Goal: Transaction & Acquisition: Obtain resource

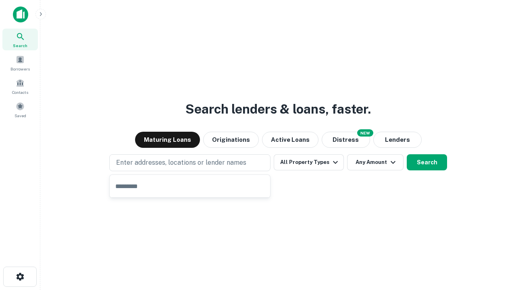
type input "**********"
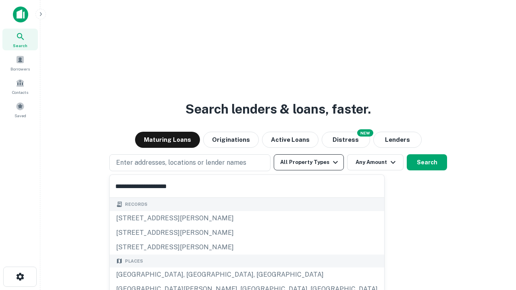
click at [193, 275] on div "Santa Monica, CA, USA" at bounding box center [247, 275] width 274 height 15
click at [309, 162] on button "All Property Types" at bounding box center [309, 162] width 70 height 16
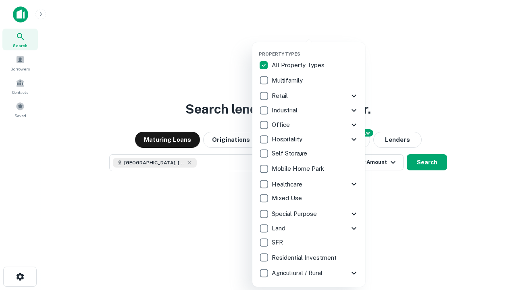
click at [315, 49] on button "button" at bounding box center [315, 49] width 113 height 0
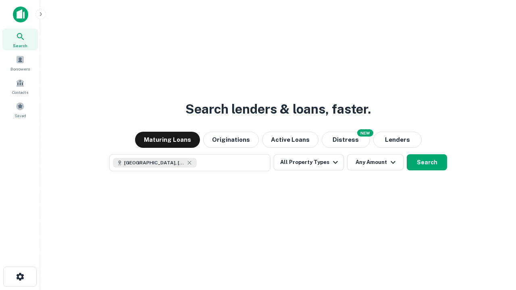
scroll to position [13, 0]
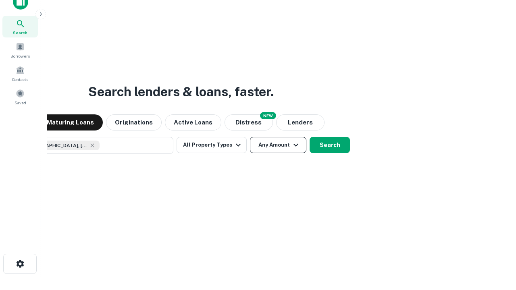
click at [250, 137] on button "Any Amount" at bounding box center [278, 145] width 56 height 16
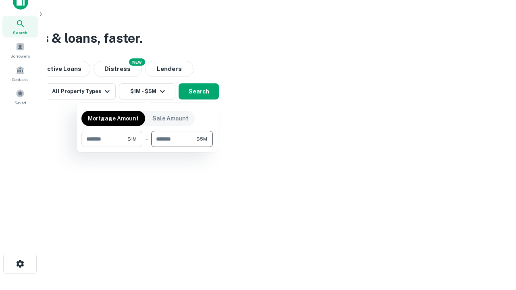
type input "*******"
click at [147, 147] on button "button" at bounding box center [146, 147] width 131 height 0
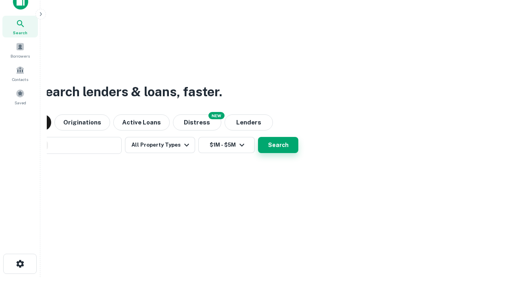
click at [258, 137] on button "Search" at bounding box center [278, 145] width 40 height 16
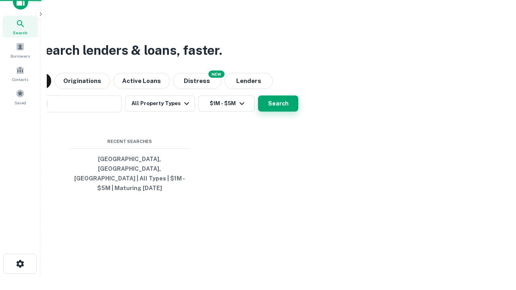
scroll to position [26, 228]
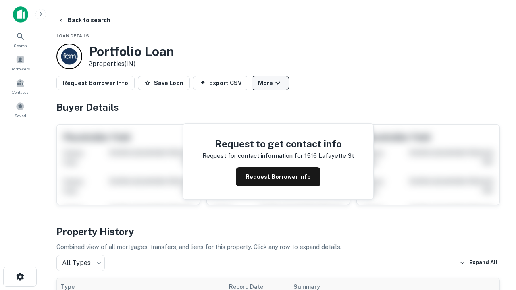
click at [270, 83] on button "More" at bounding box center [269, 83] width 37 height 15
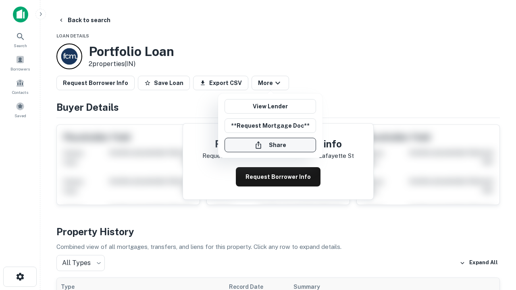
click at [270, 145] on button "Share" at bounding box center [269, 145] width 91 height 15
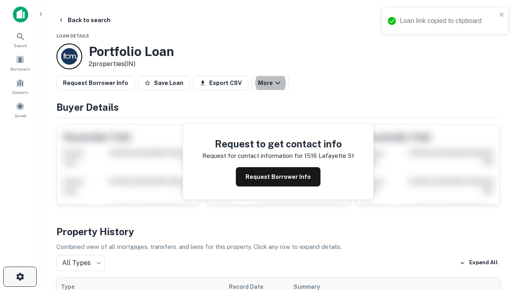
click at [20, 277] on icon "button" at bounding box center [20, 277] width 10 height 10
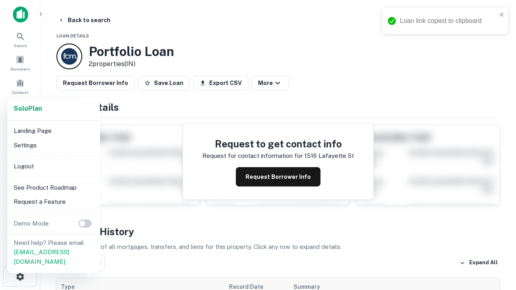
click at [53, 166] on li "Logout" at bounding box center [53, 166] width 86 height 15
